Goal: Transaction & Acquisition: Purchase product/service

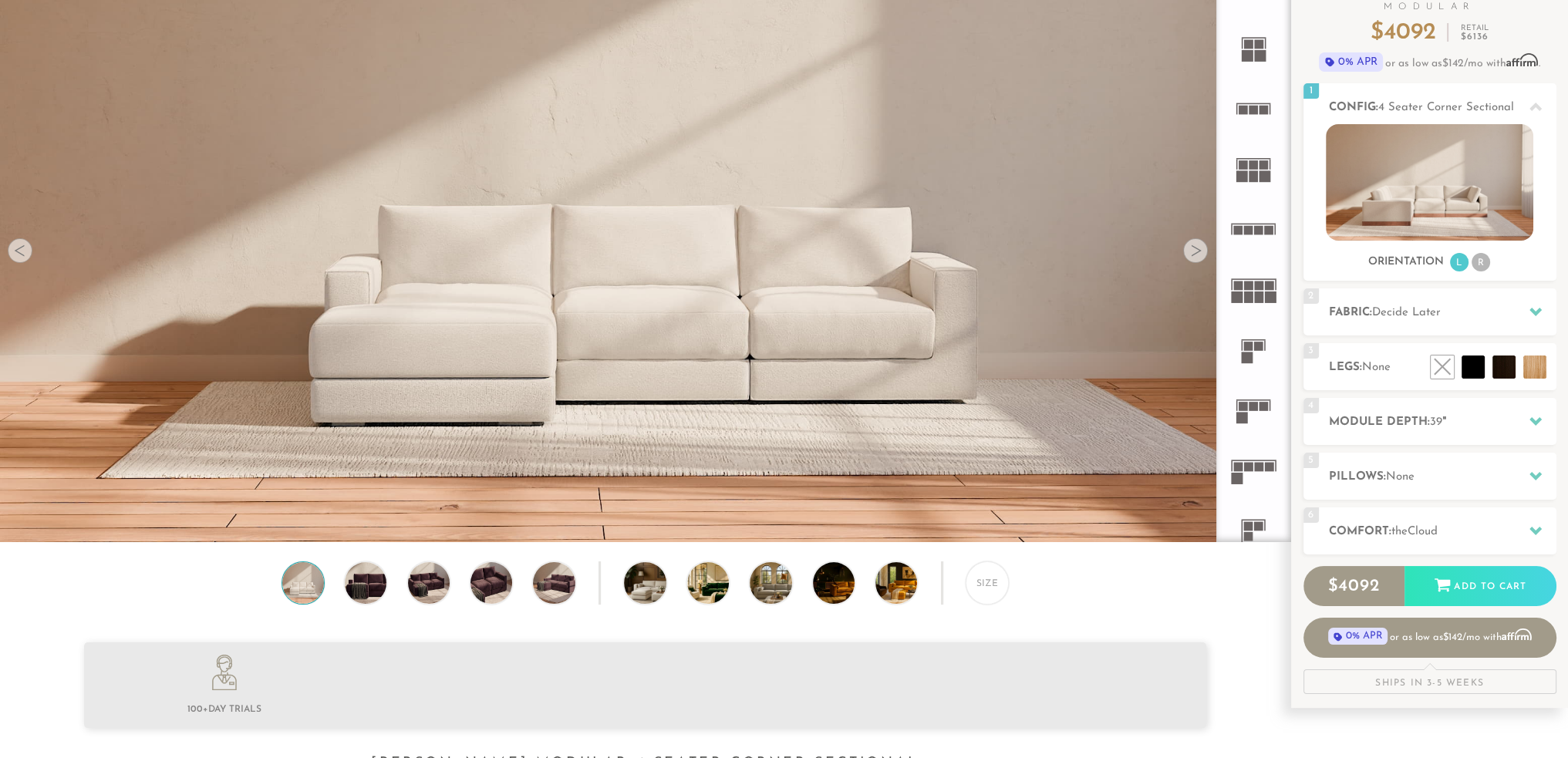
scroll to position [156, 0]
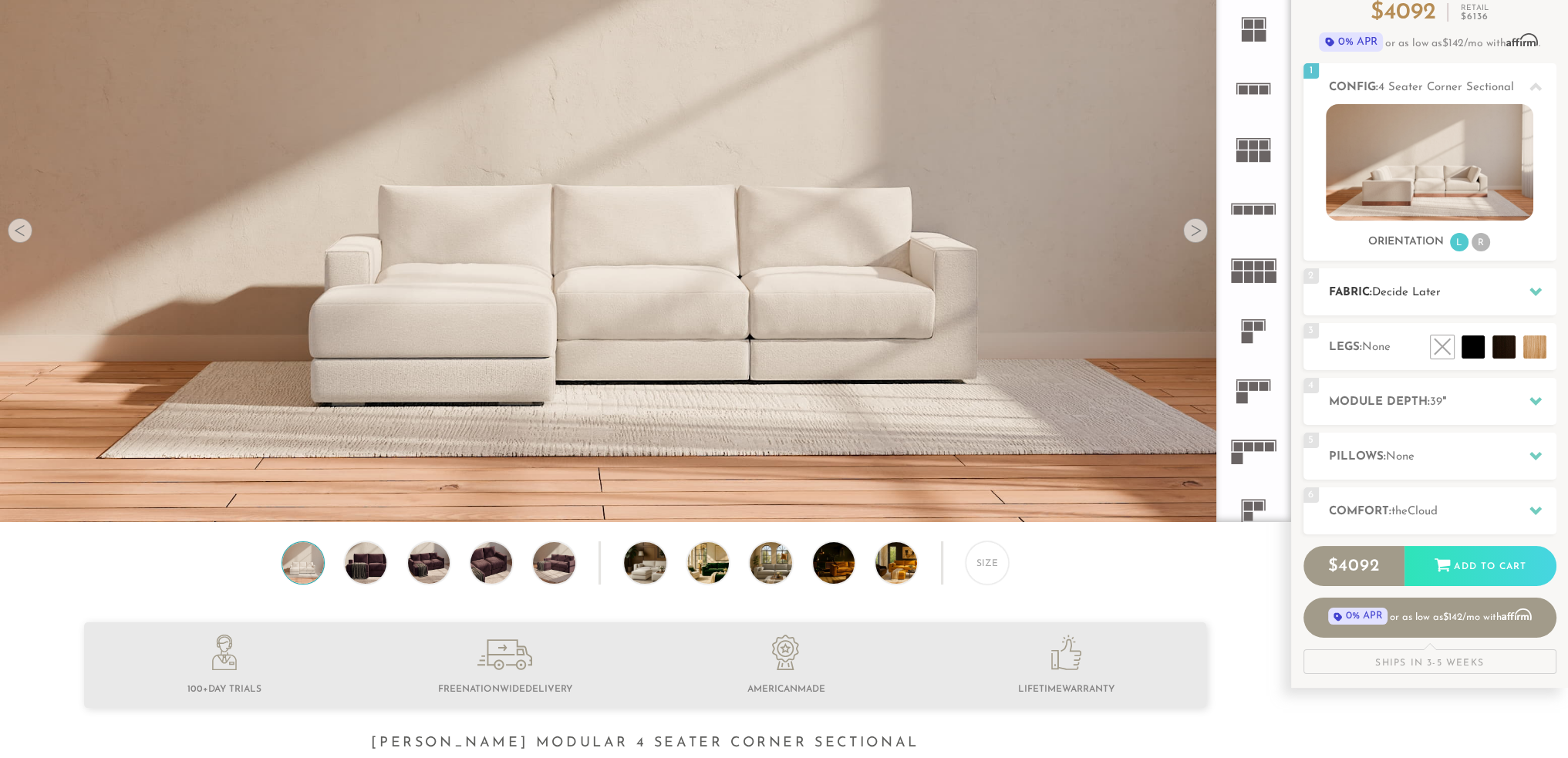
click at [1540, 286] on icon at bounding box center [1536, 291] width 13 height 13
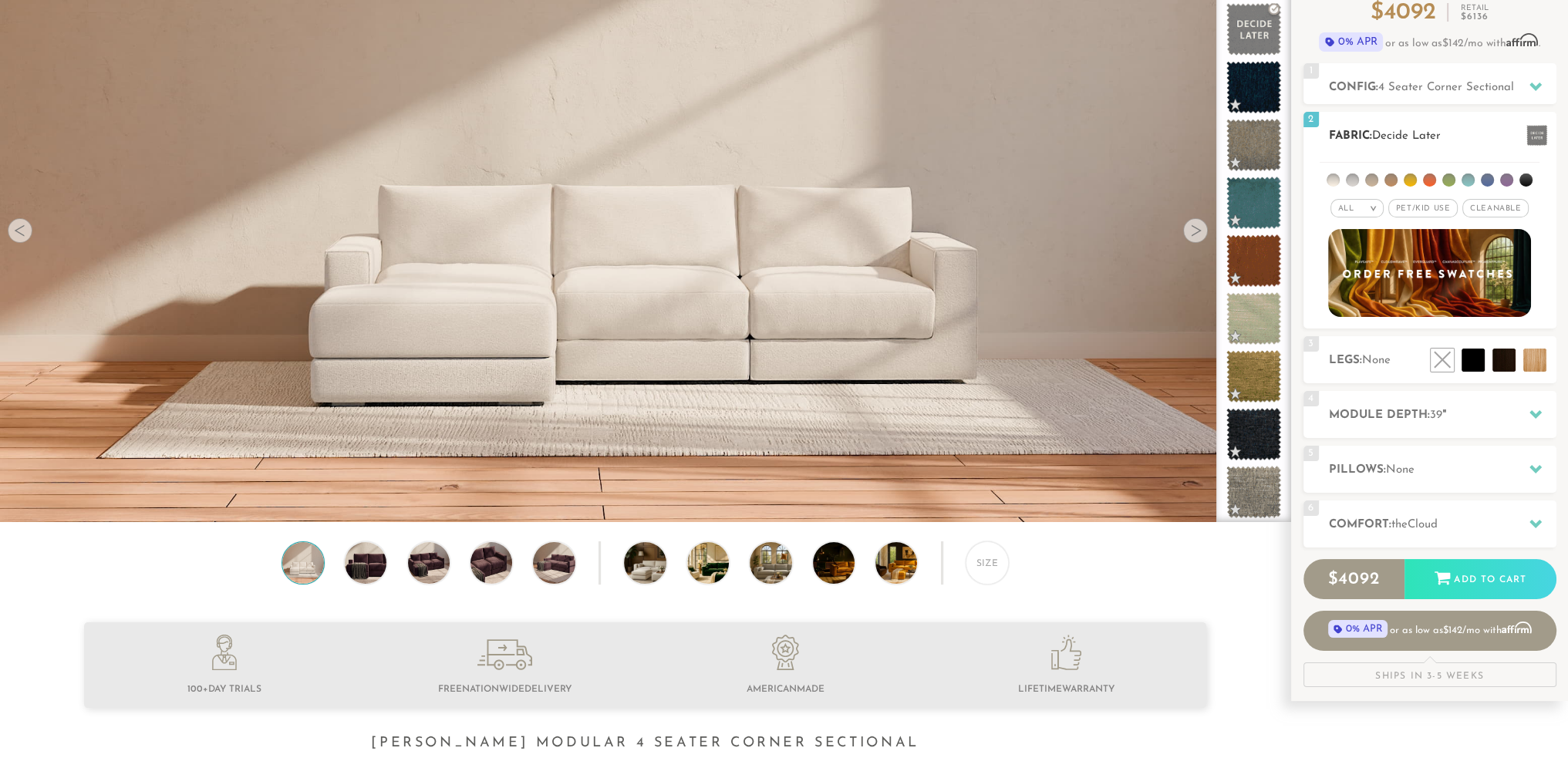
click at [1372, 209] on em ">" at bounding box center [1372, 208] width 12 height 8
click at [1424, 206] on span "Pet/Kid Use x" at bounding box center [1423, 208] width 70 height 19
click at [1422, 205] on span "Pet/Kid Use x" at bounding box center [1422, 208] width 81 height 19
click at [1422, 205] on span "Pet/Kid Use x" at bounding box center [1423, 208] width 70 height 19
click at [1536, 518] on icon at bounding box center [1536, 524] width 13 height 13
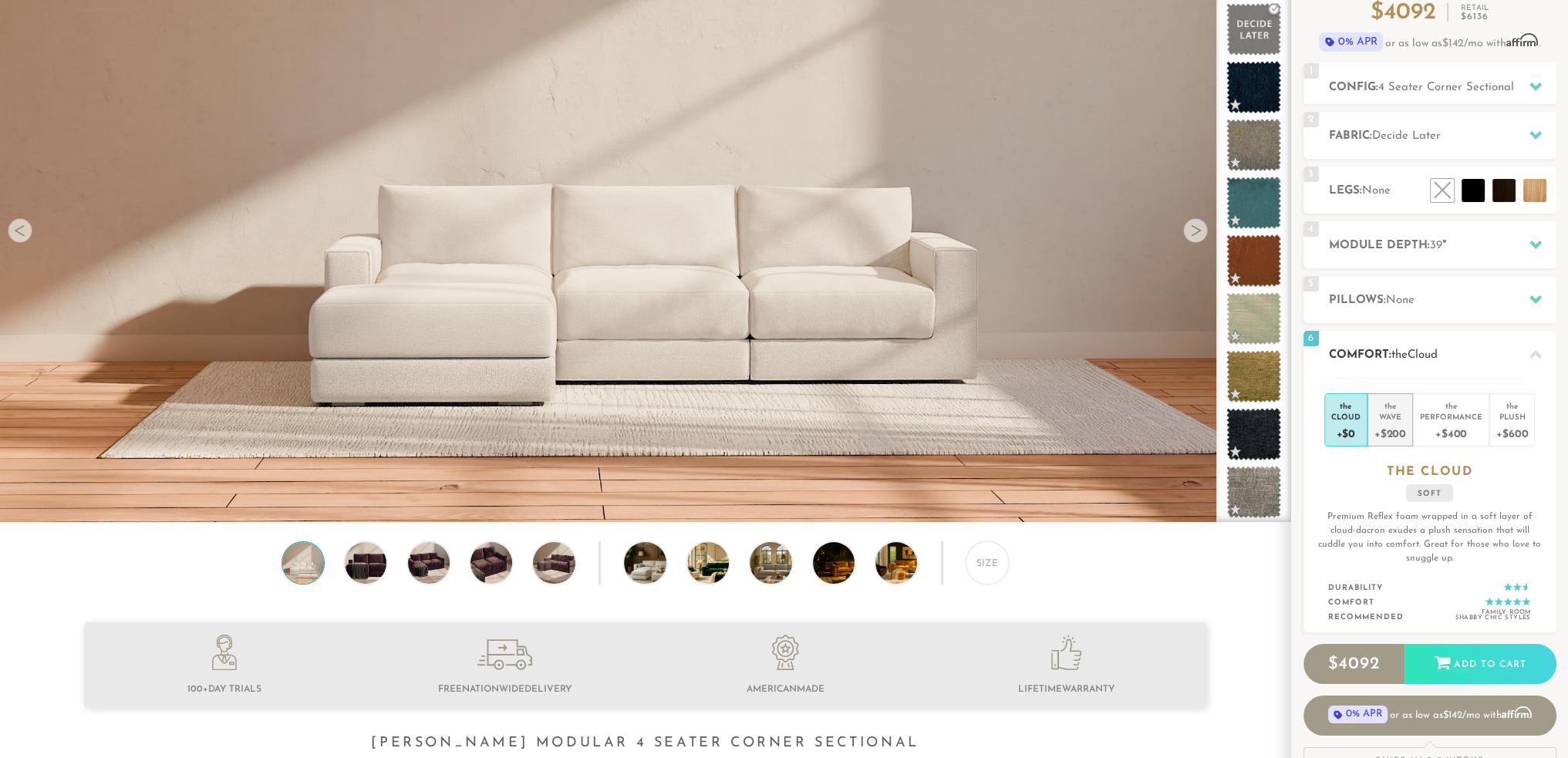
click at [1388, 415] on div "Wave" at bounding box center [1389, 417] width 31 height 11
click at [1451, 413] on div "Performance" at bounding box center [1451, 417] width 63 height 11
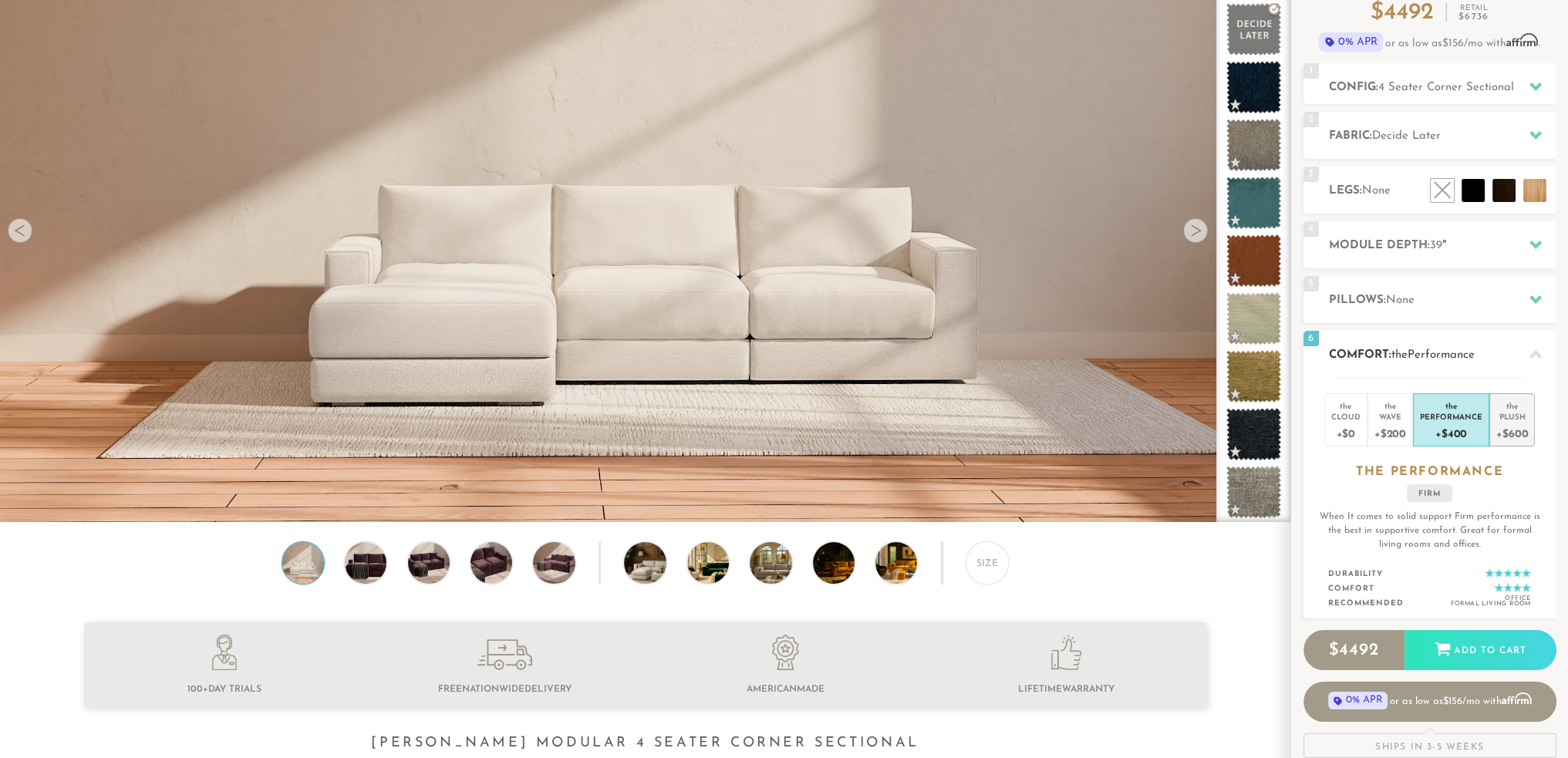
click at [1512, 414] on div "Plush" at bounding box center [1511, 417] width 31 height 11
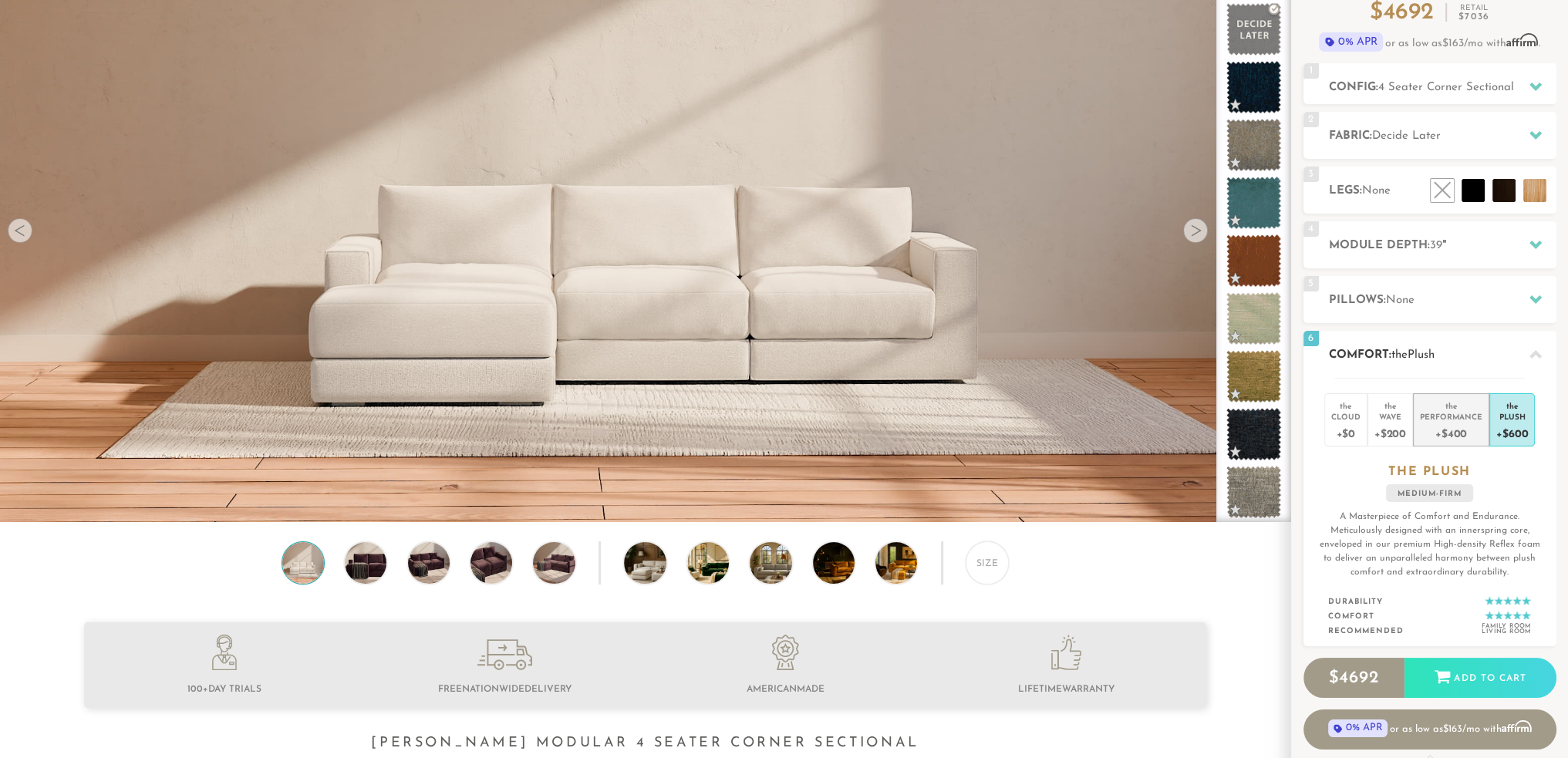
click at [1450, 408] on div "the" at bounding box center [1451, 403] width 63 height 15
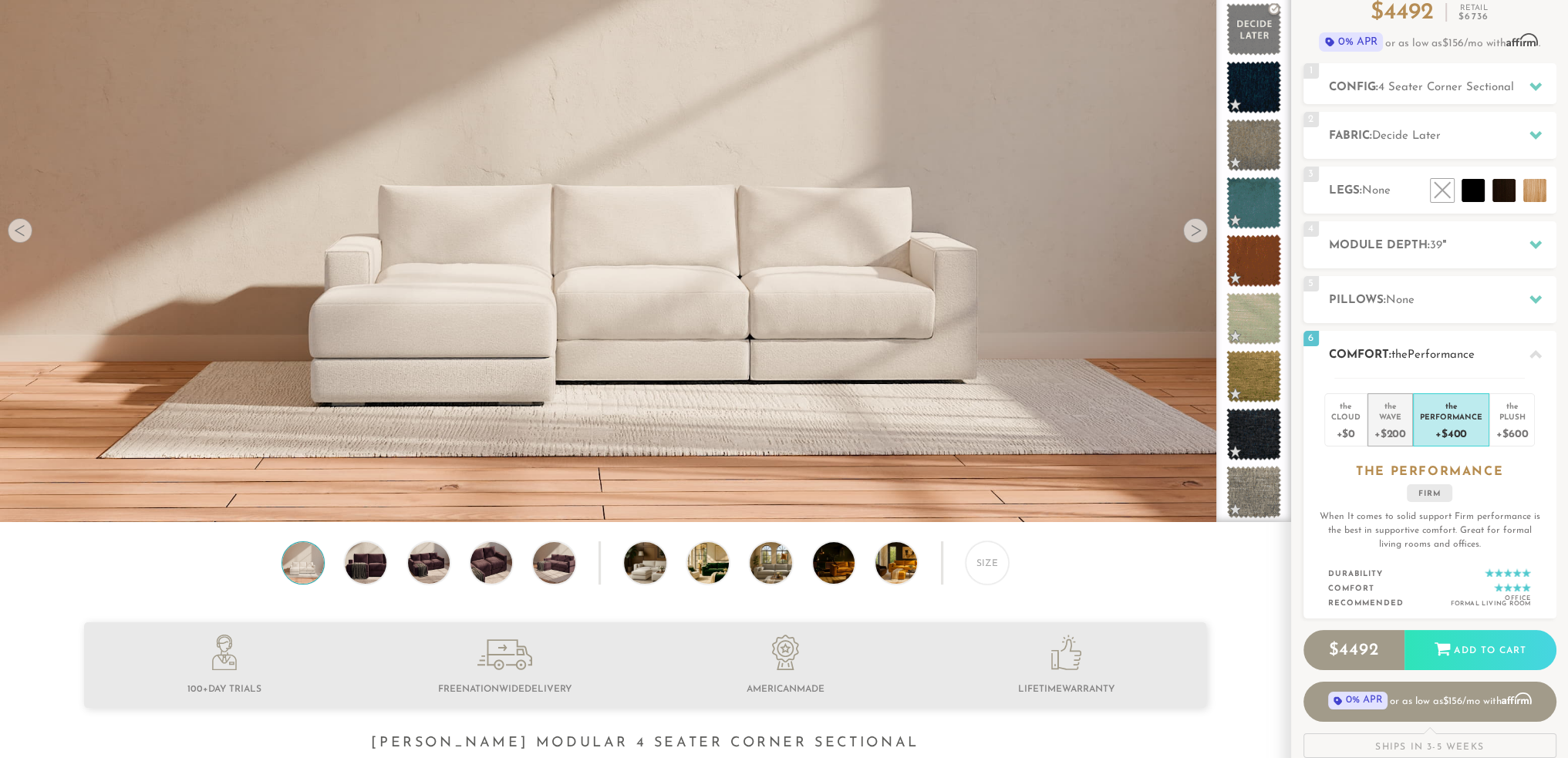
click at [1389, 422] on div "+$200" at bounding box center [1389, 433] width 31 height 22
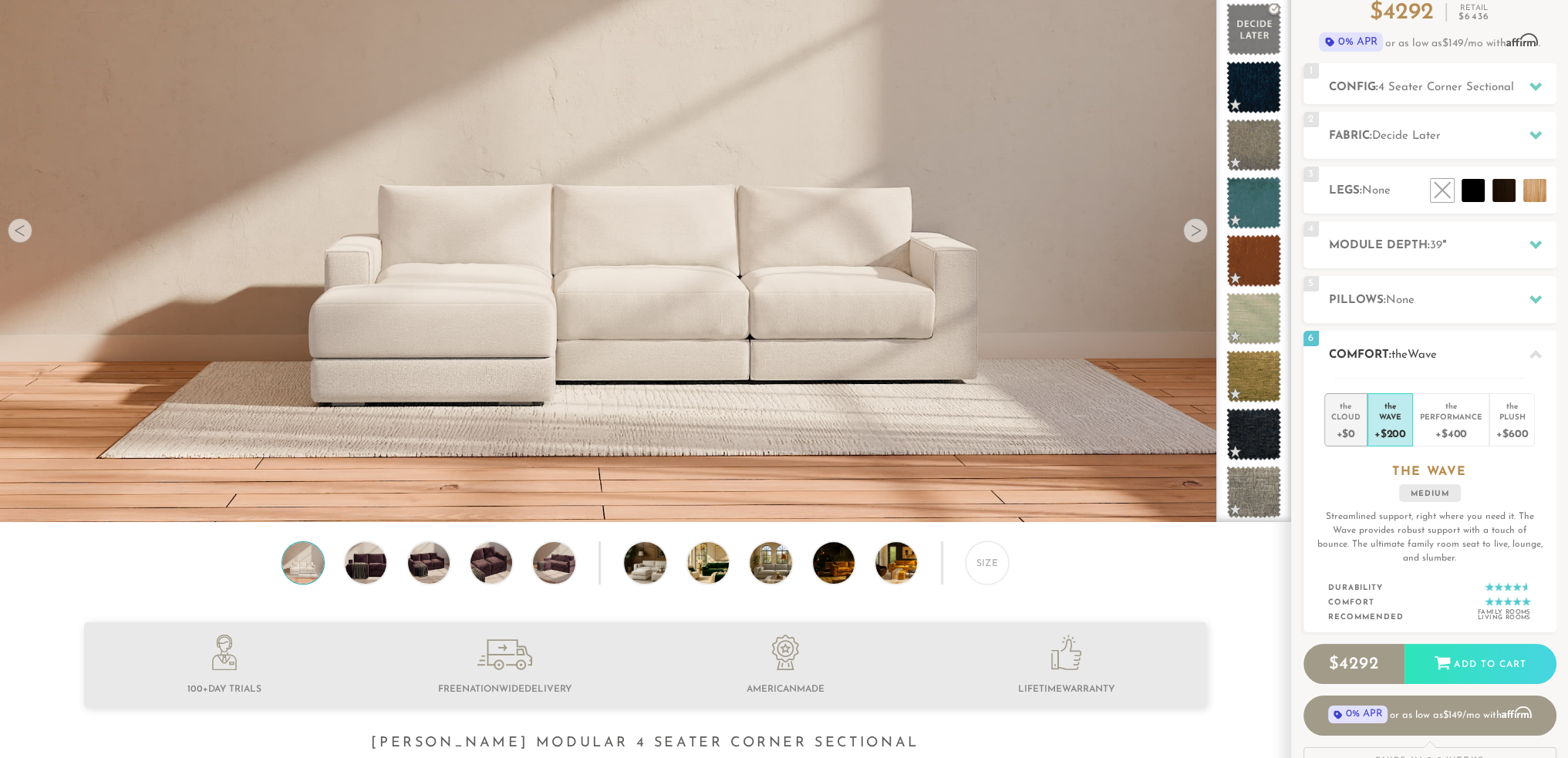
click at [1348, 418] on div "Cloud" at bounding box center [1345, 417] width 30 height 11
click at [1513, 422] on div "+$600" at bounding box center [1511, 433] width 31 height 22
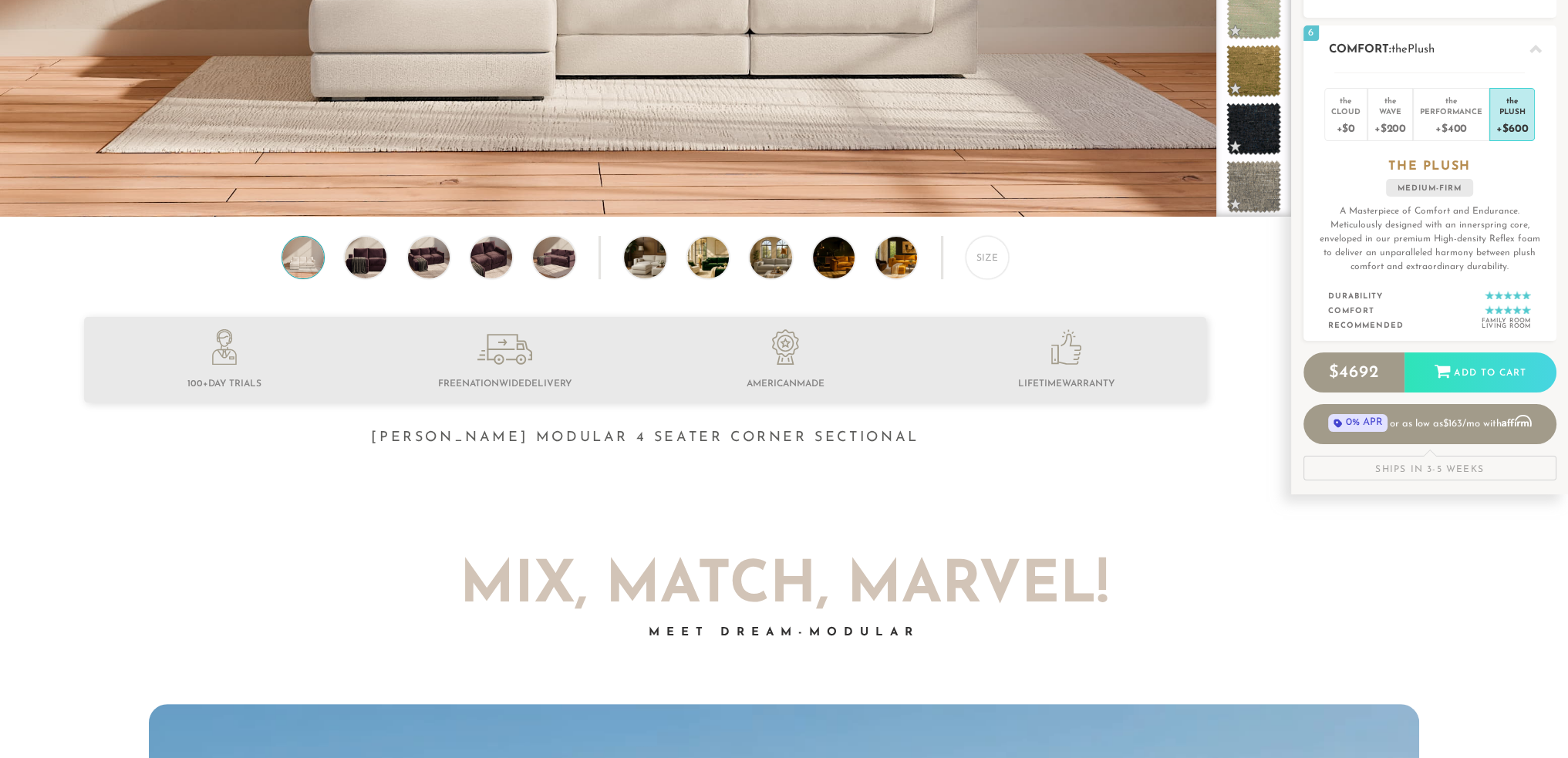
scroll to position [466, 0]
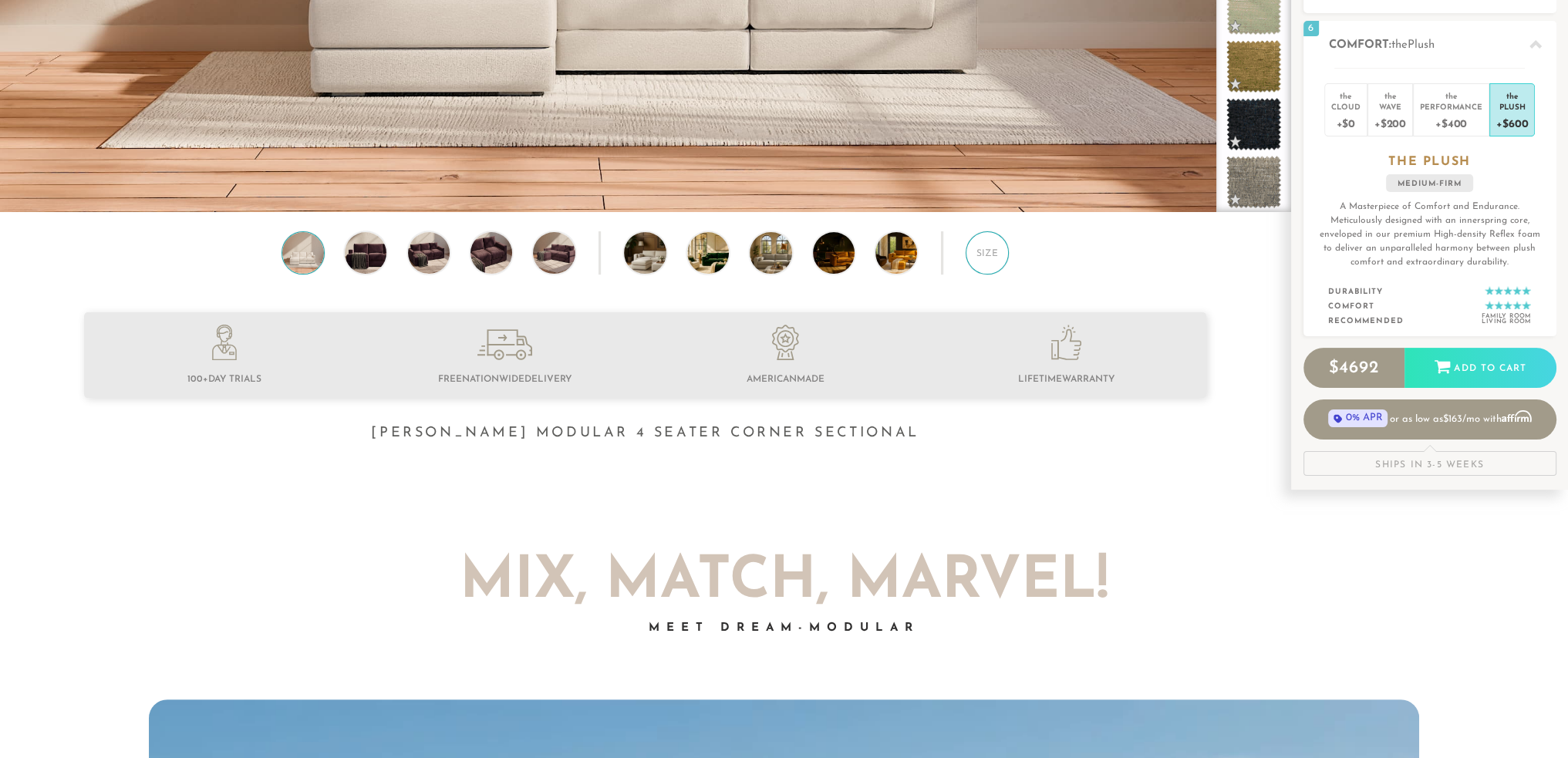
click at [983, 249] on div "Size" at bounding box center [987, 253] width 43 height 43
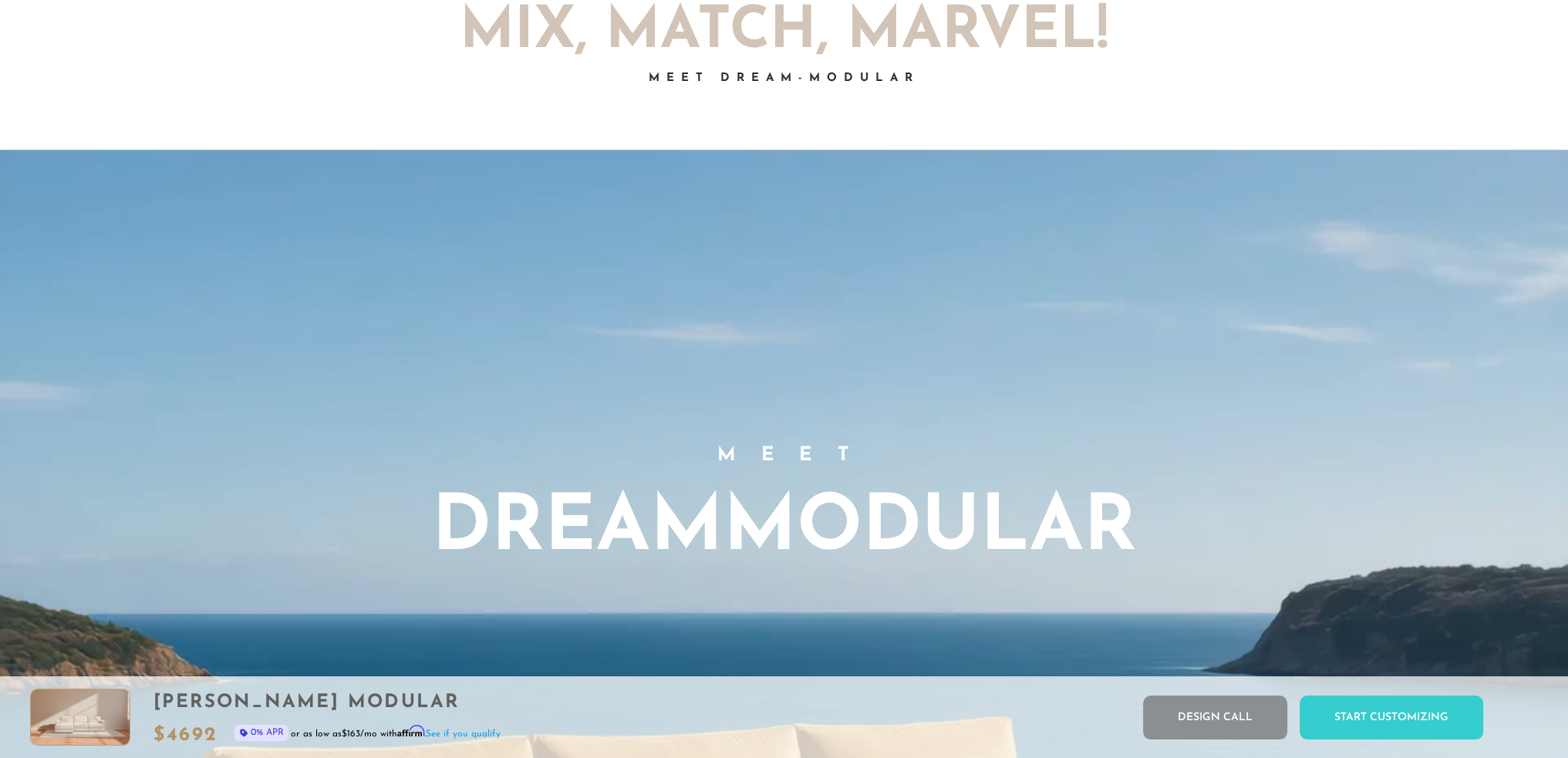
scroll to position [0, 0]
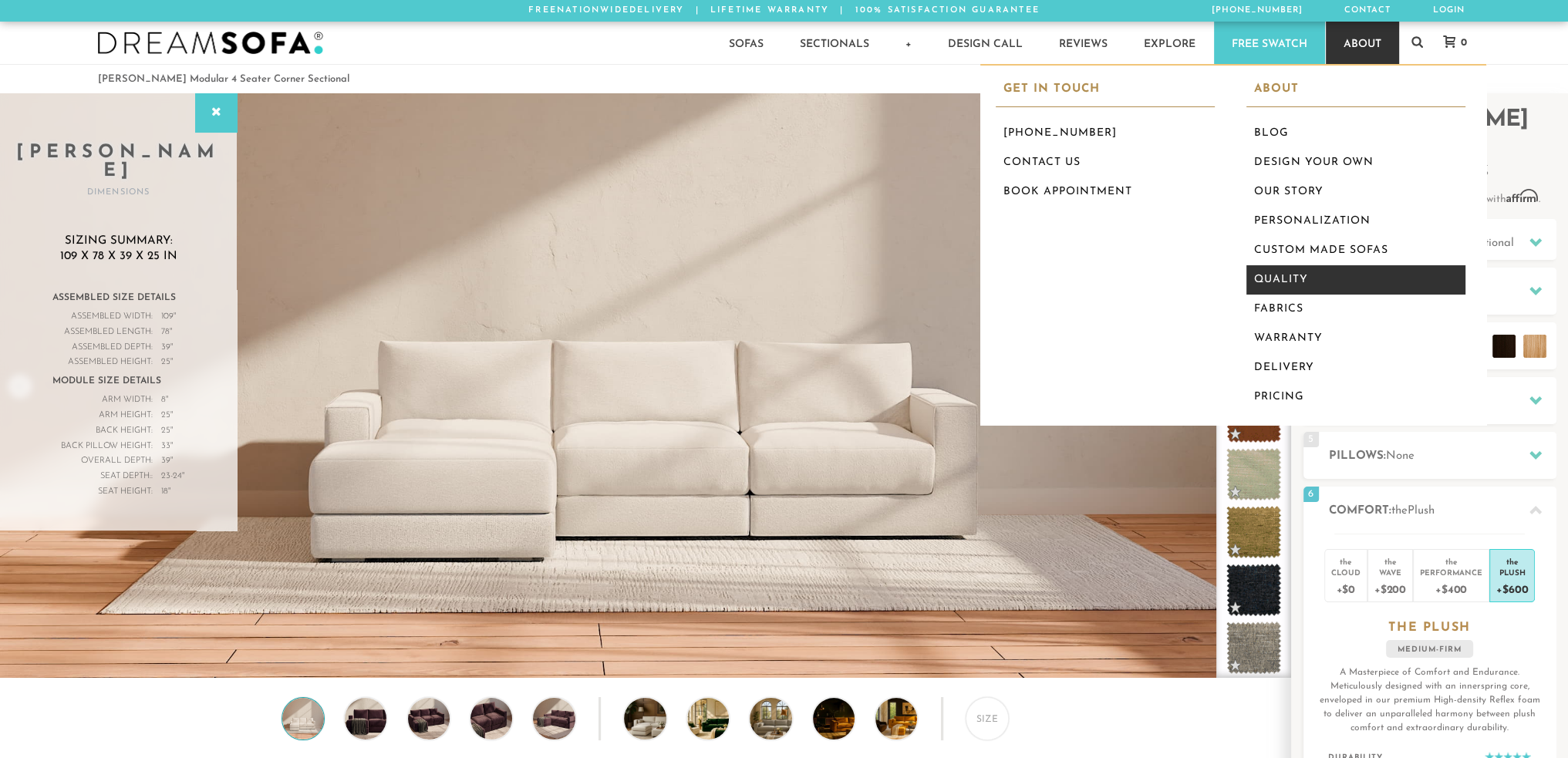
click at [1284, 274] on link "Quality" at bounding box center [1355, 280] width 219 height 29
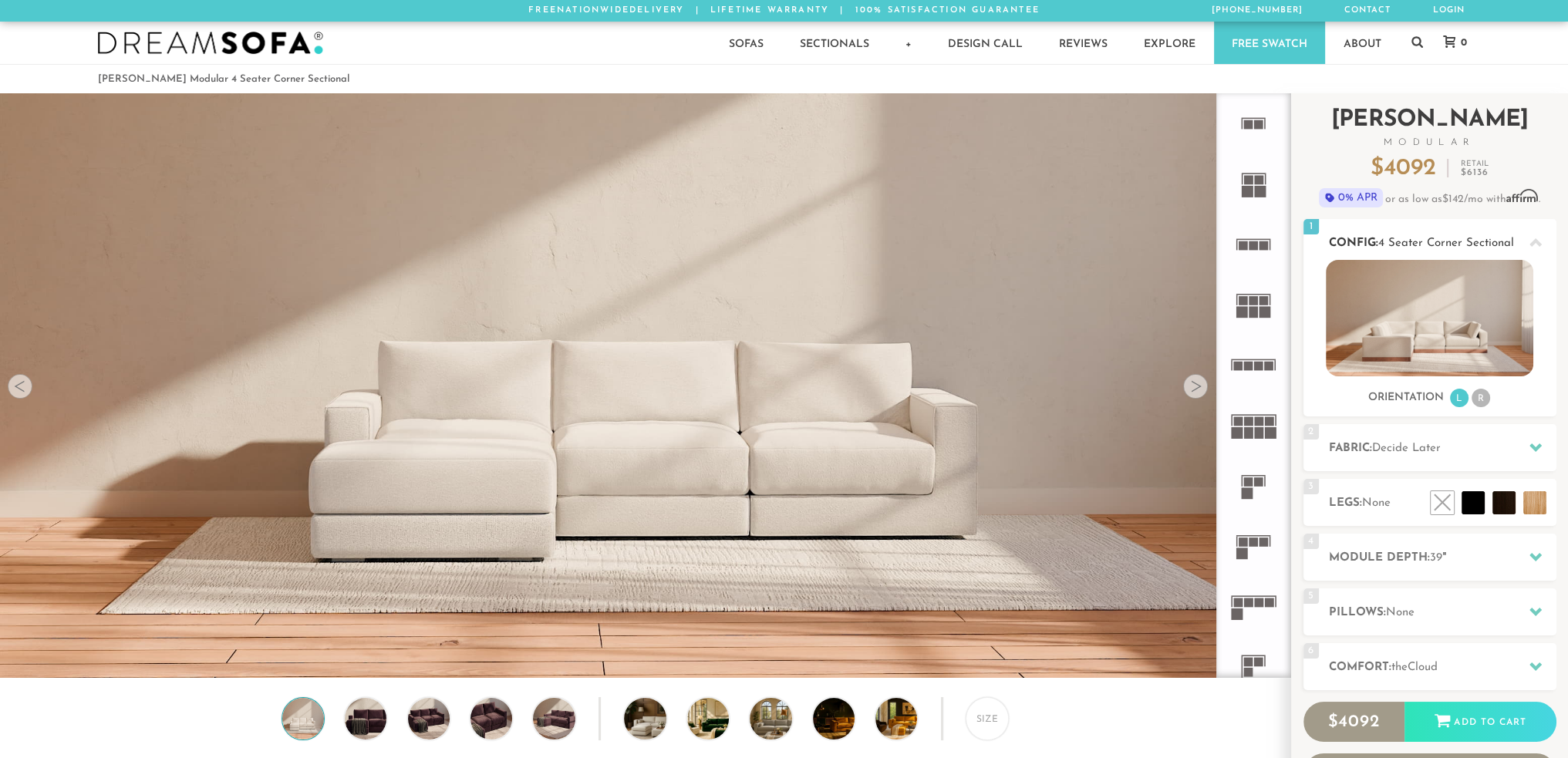
click at [1479, 396] on li "R" at bounding box center [1480, 398] width 19 height 19
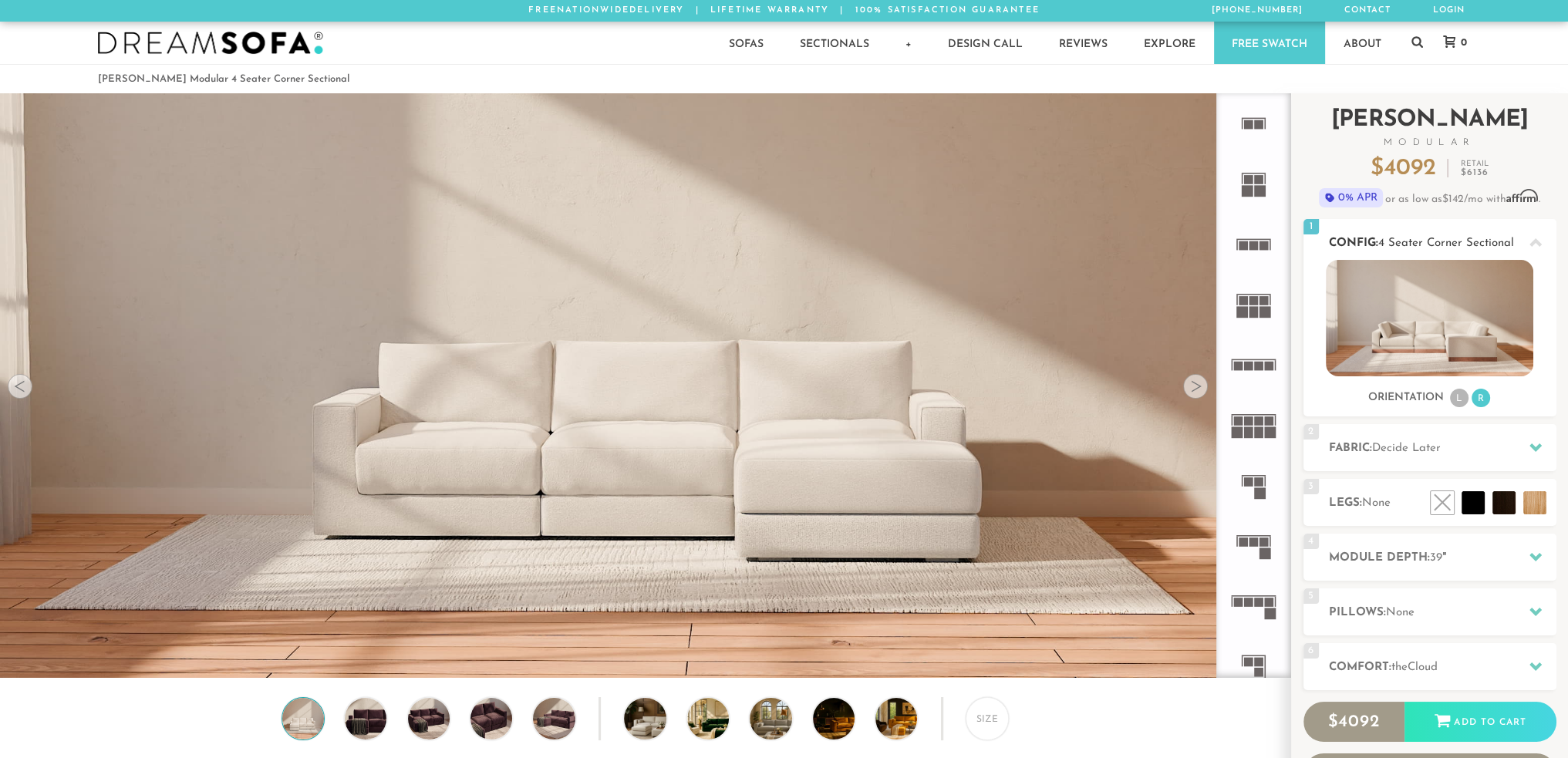
click at [1459, 395] on li "L" at bounding box center [1459, 398] width 19 height 19
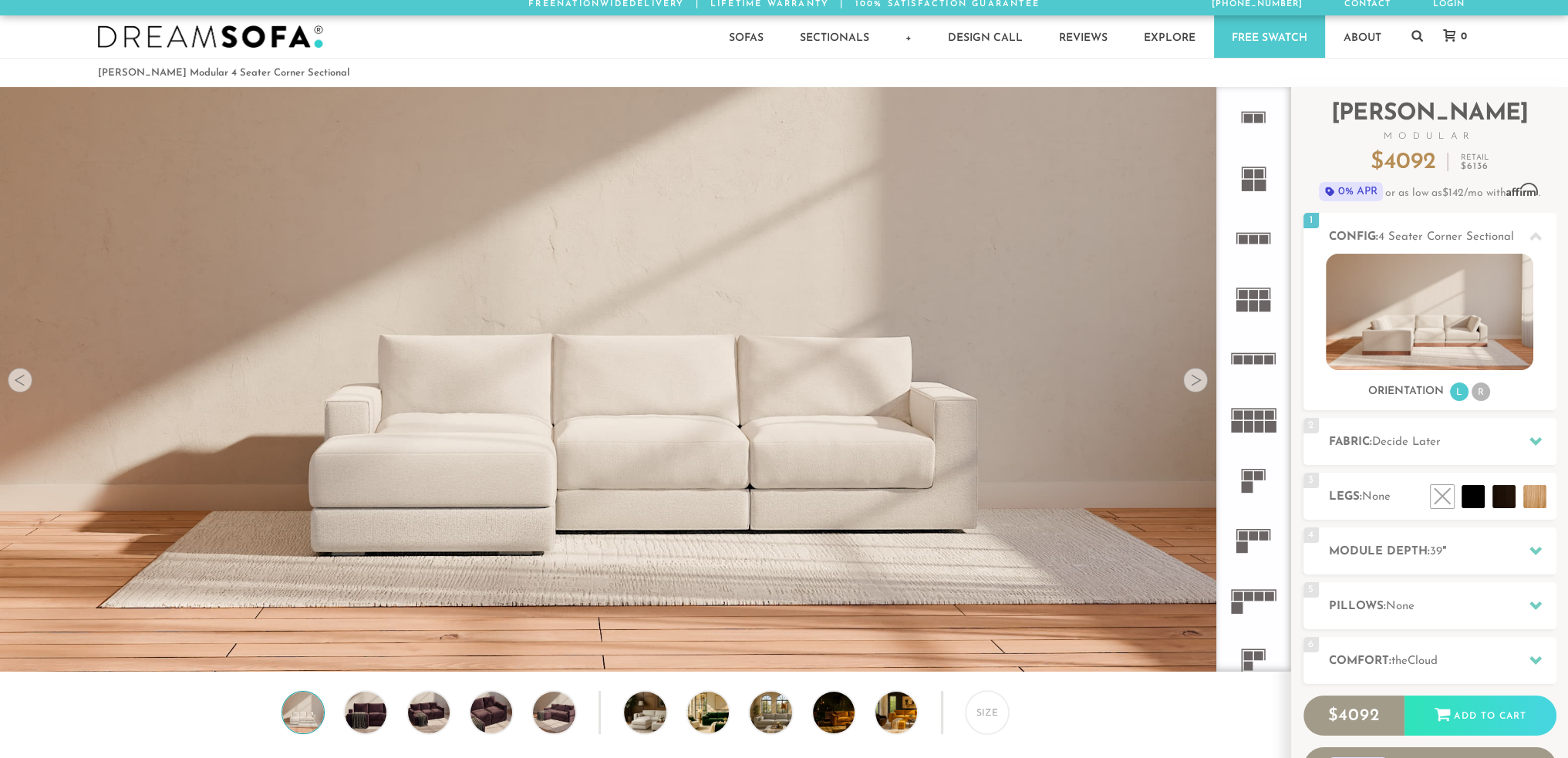
scroll to position [3, 0]
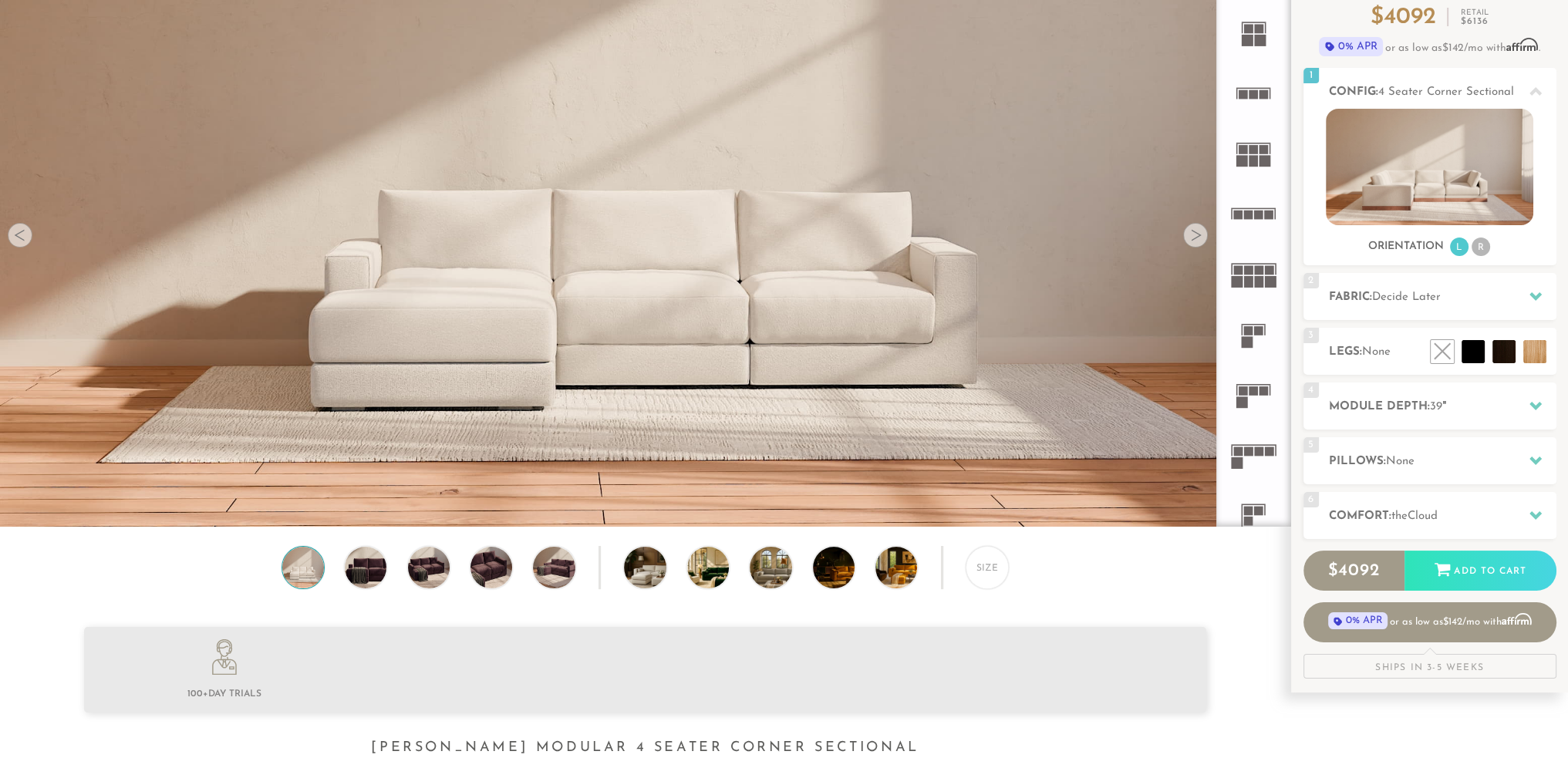
scroll to position [155, 0]
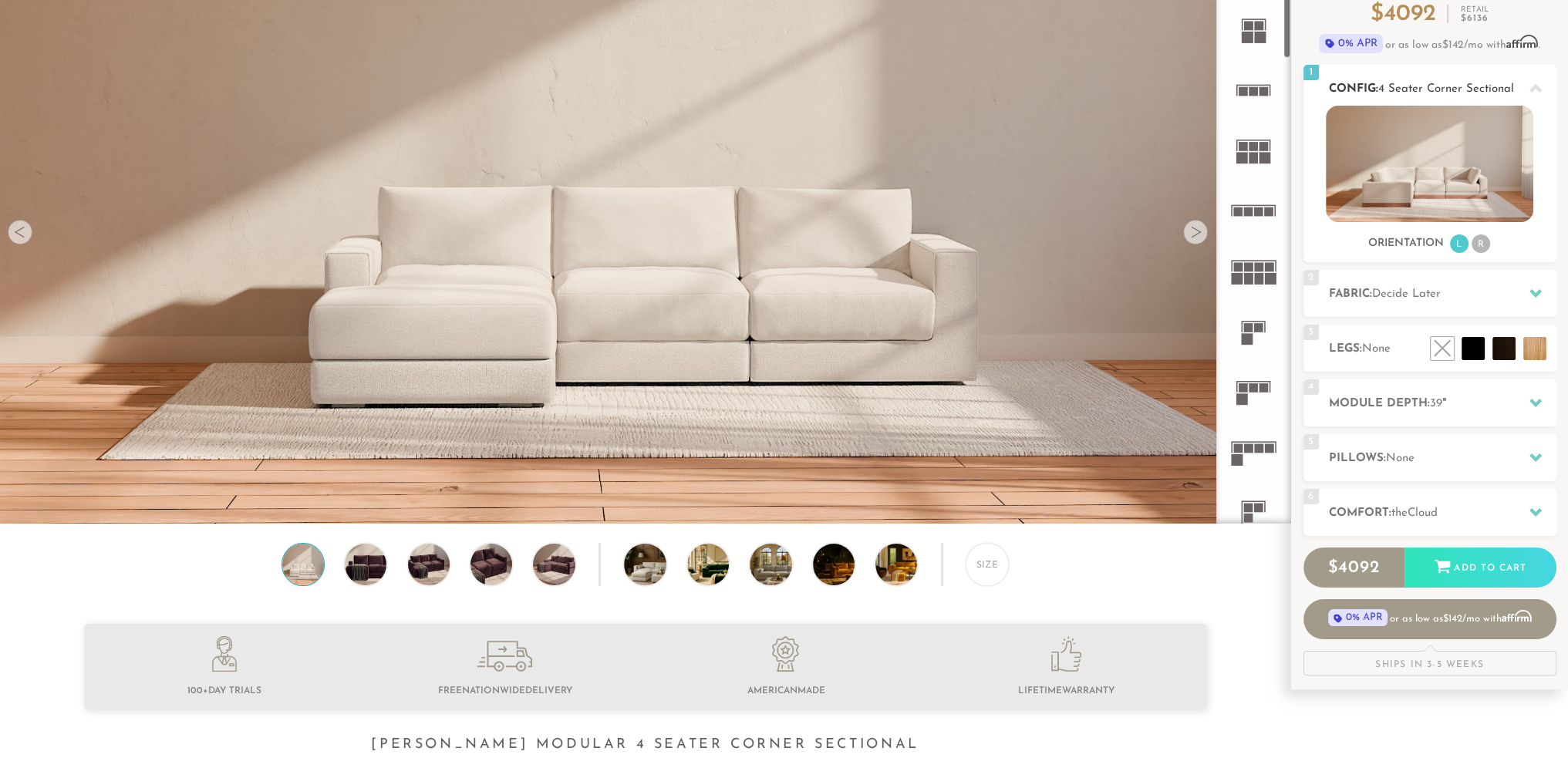
click at [1412, 172] on img at bounding box center [1429, 164] width 207 height 116
click at [359, 564] on img at bounding box center [366, 564] width 50 height 42
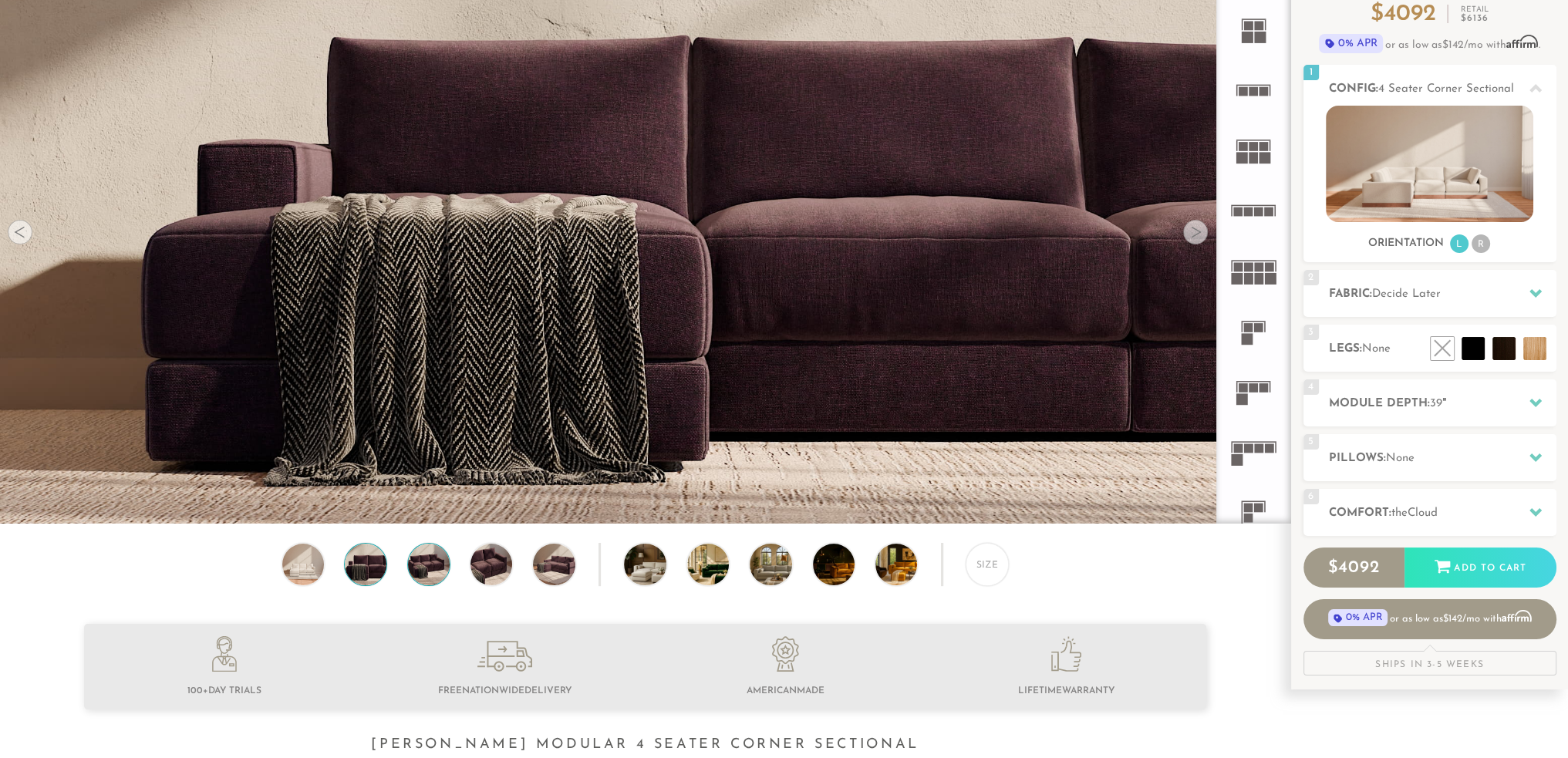
click at [424, 568] on img at bounding box center [428, 564] width 50 height 42
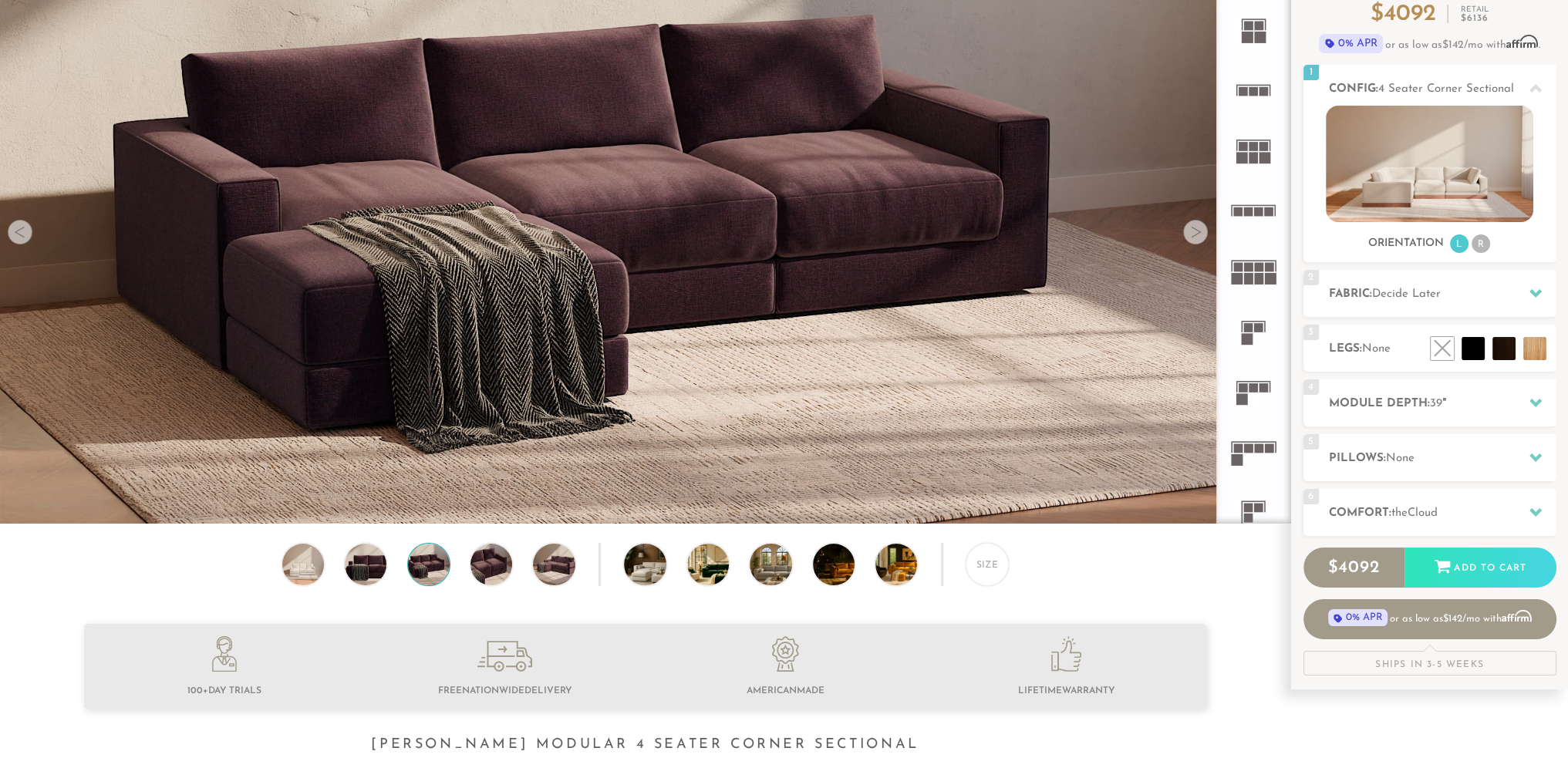
click at [1193, 227] on div at bounding box center [1195, 232] width 25 height 25
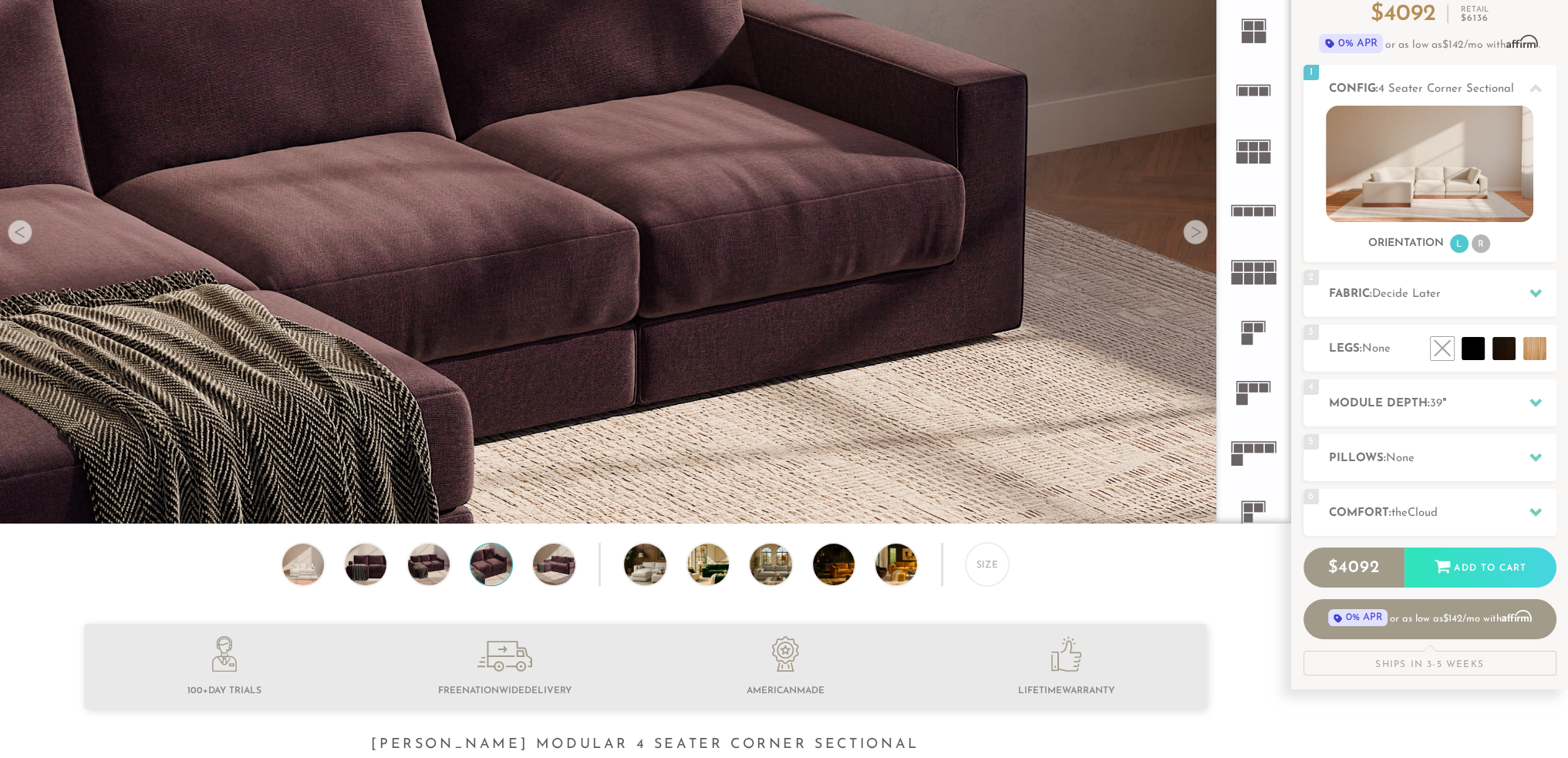
click at [1193, 227] on div at bounding box center [1195, 232] width 25 height 25
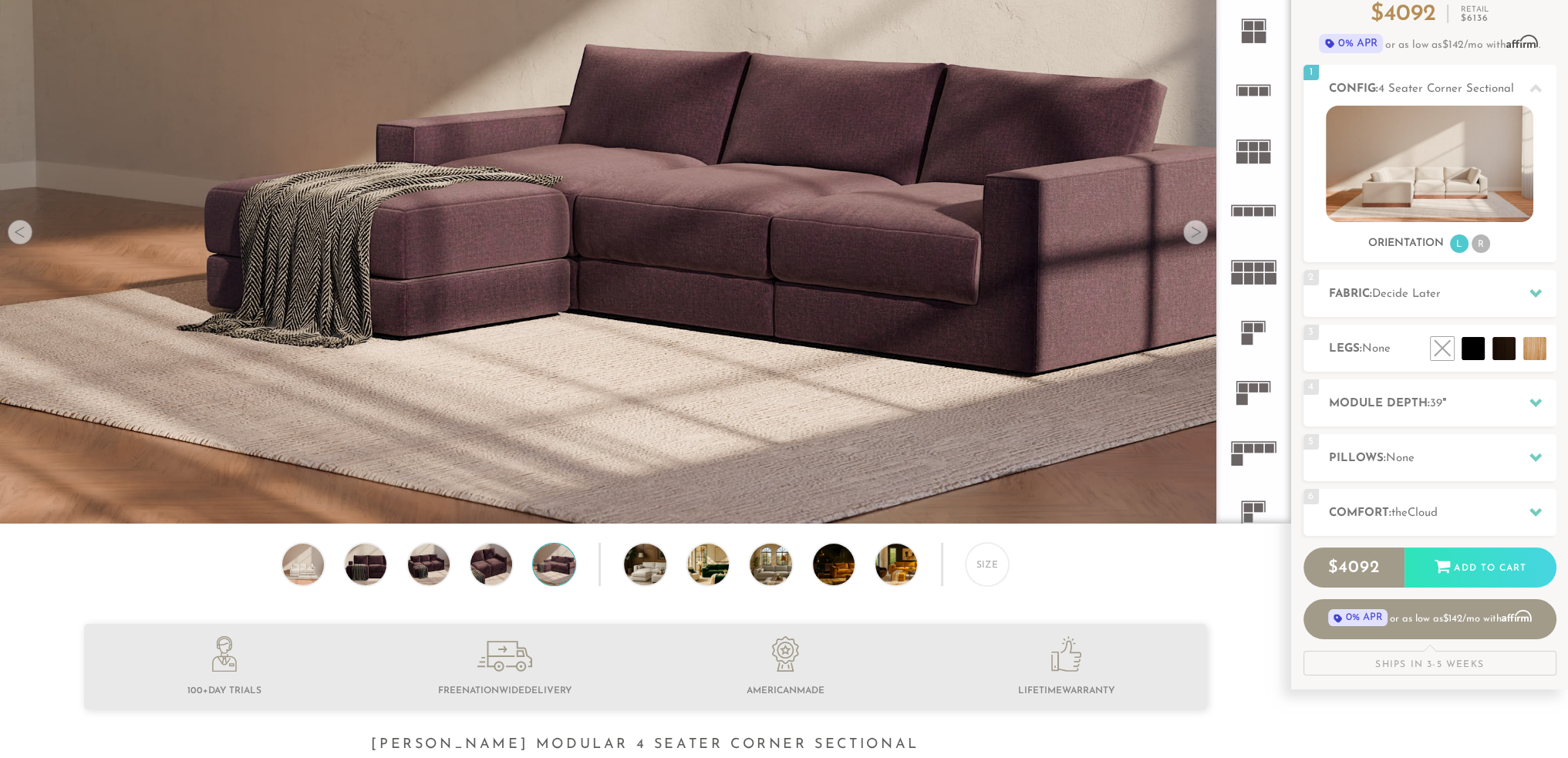
click at [1193, 227] on div at bounding box center [1195, 232] width 25 height 25
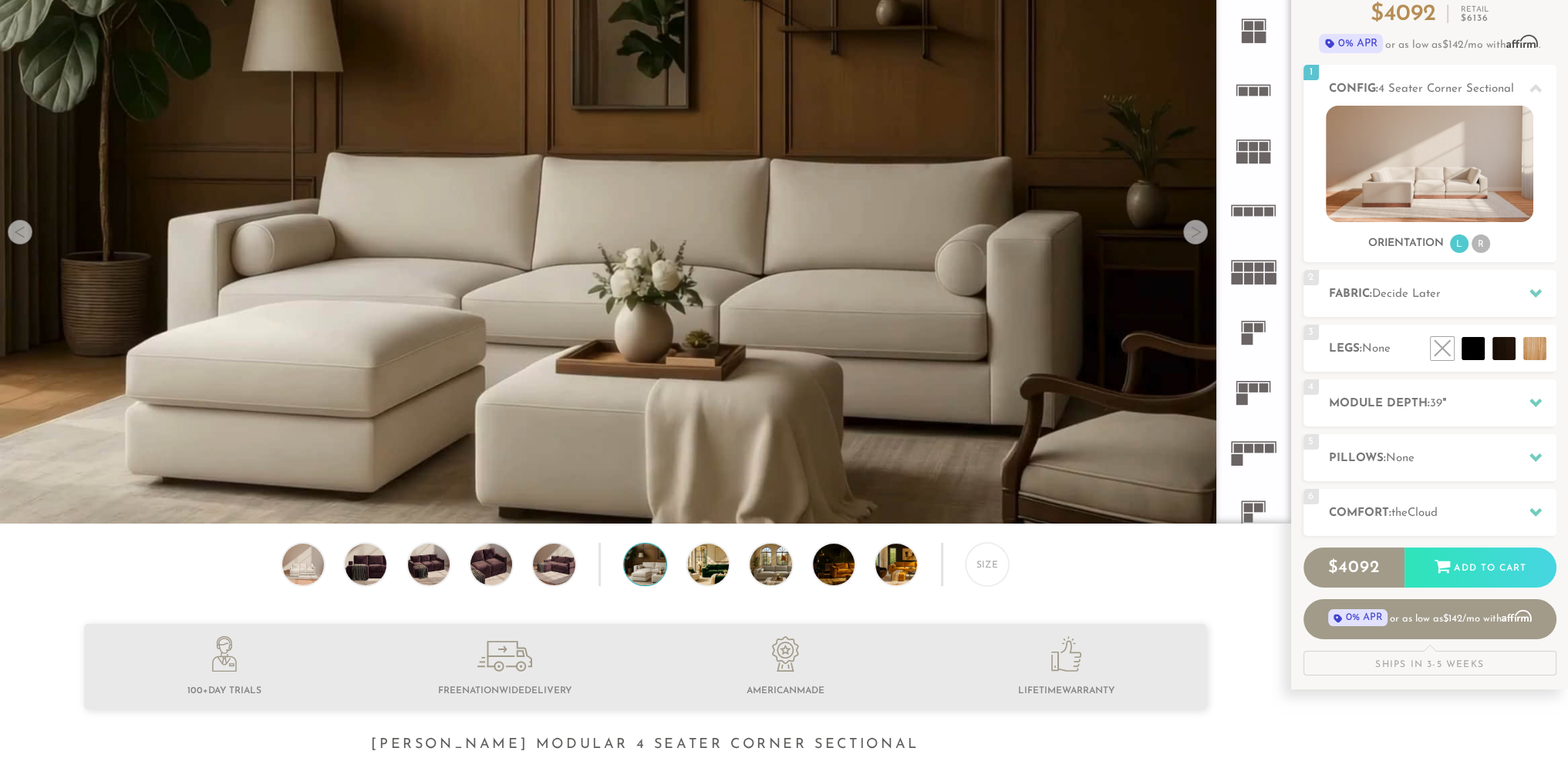
click at [1193, 227] on div at bounding box center [1195, 232] width 25 height 25
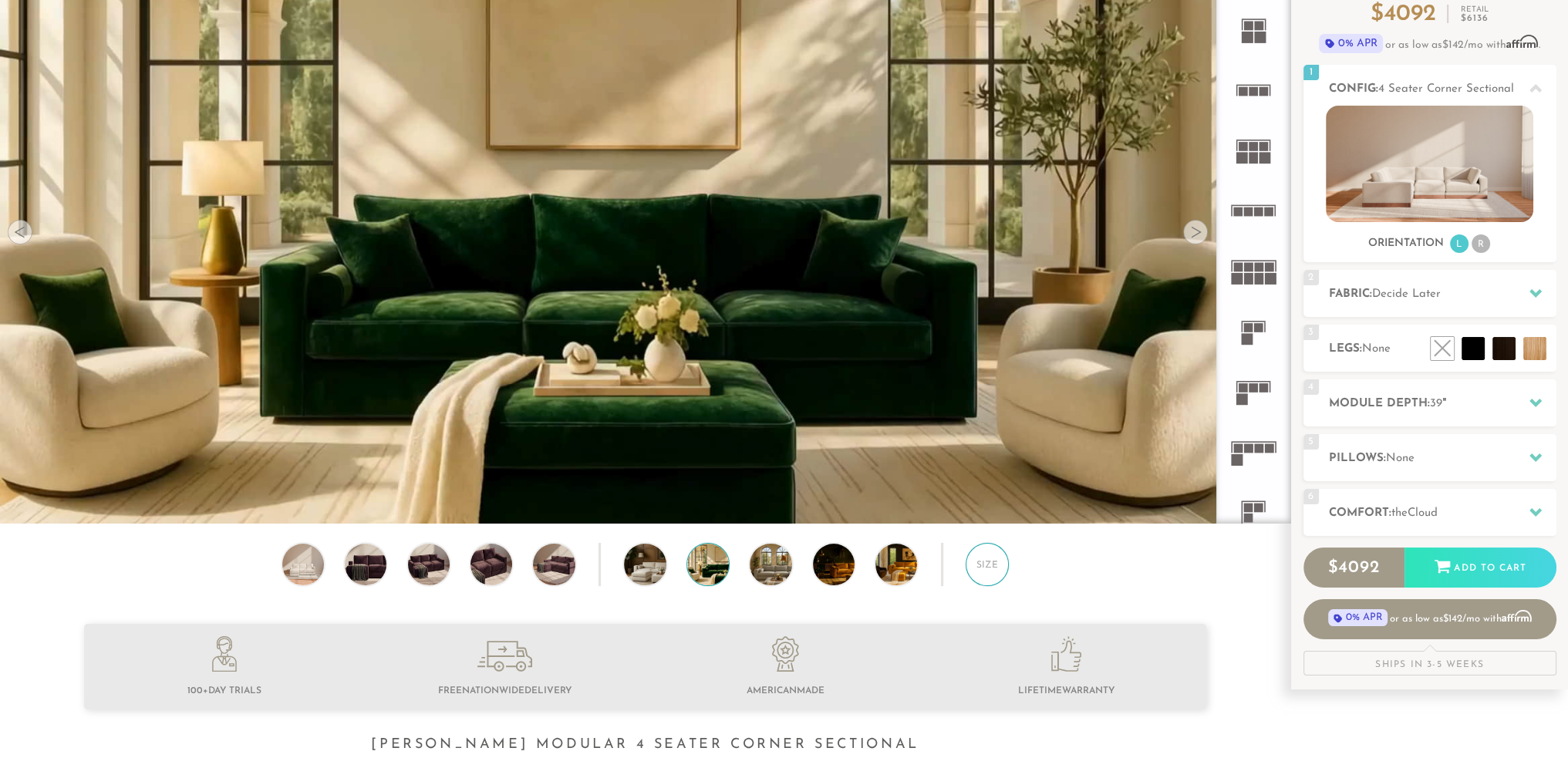
click at [981, 568] on div "Size" at bounding box center [987, 564] width 43 height 43
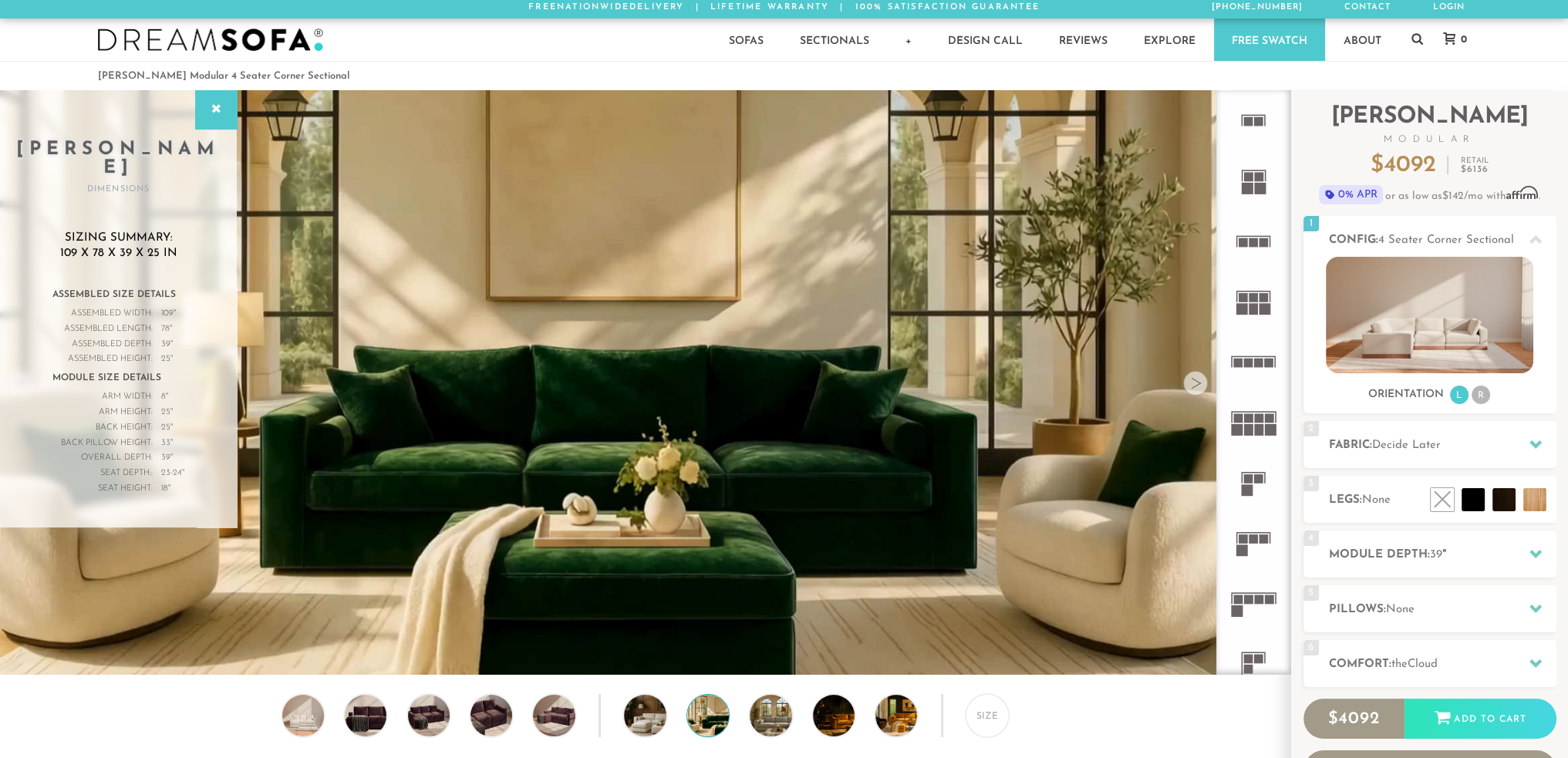
scroll to position [0, 0]
